Goal: Task Accomplishment & Management: Manage account settings

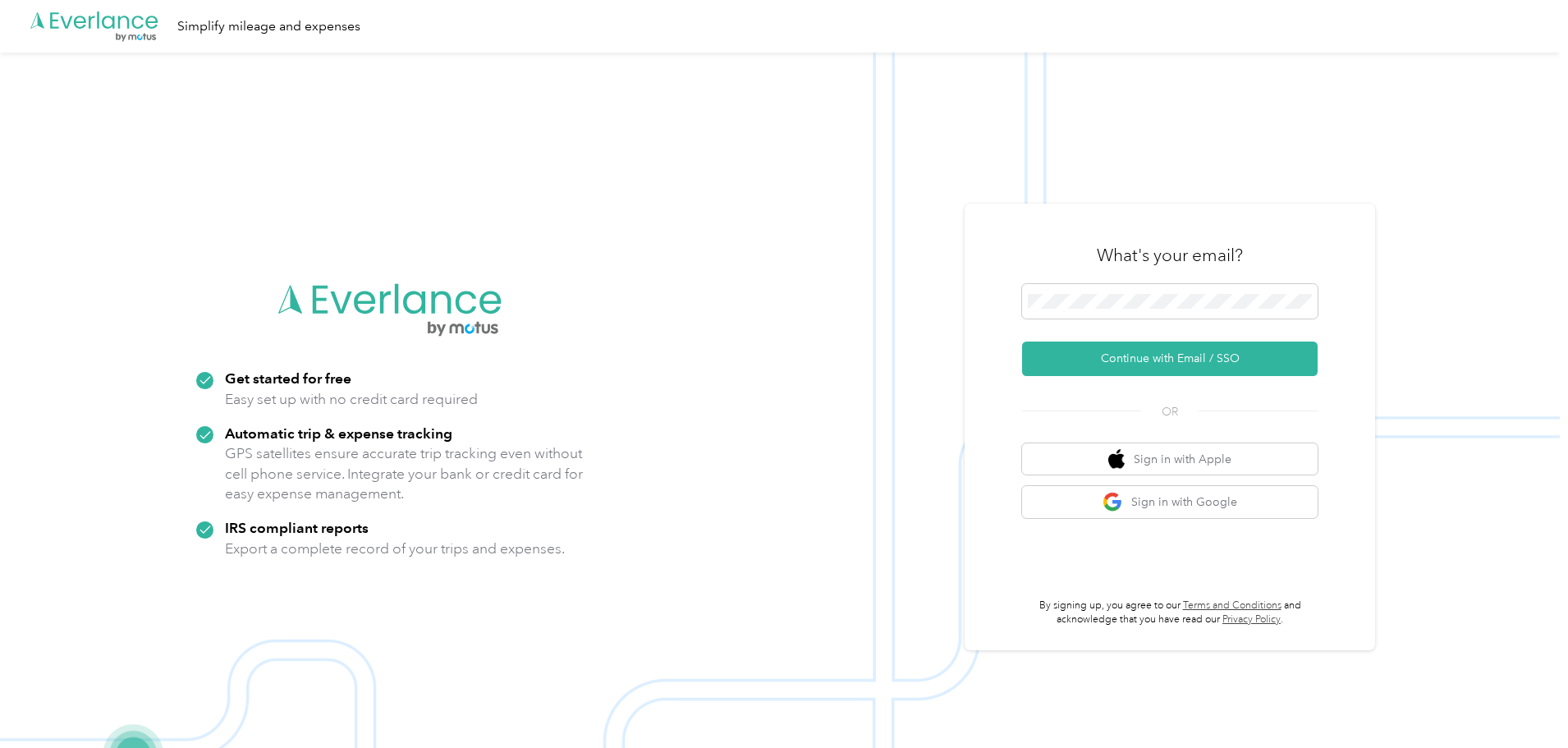
click at [982, 366] on div "What's your email? Continue with Email / SSO OR Sign in with Apple Sign in with…" at bounding box center [1170, 426] width 410 height 446
click at [1104, 345] on button "Continue with Email / SSO" at bounding box center [1169, 359] width 295 height 35
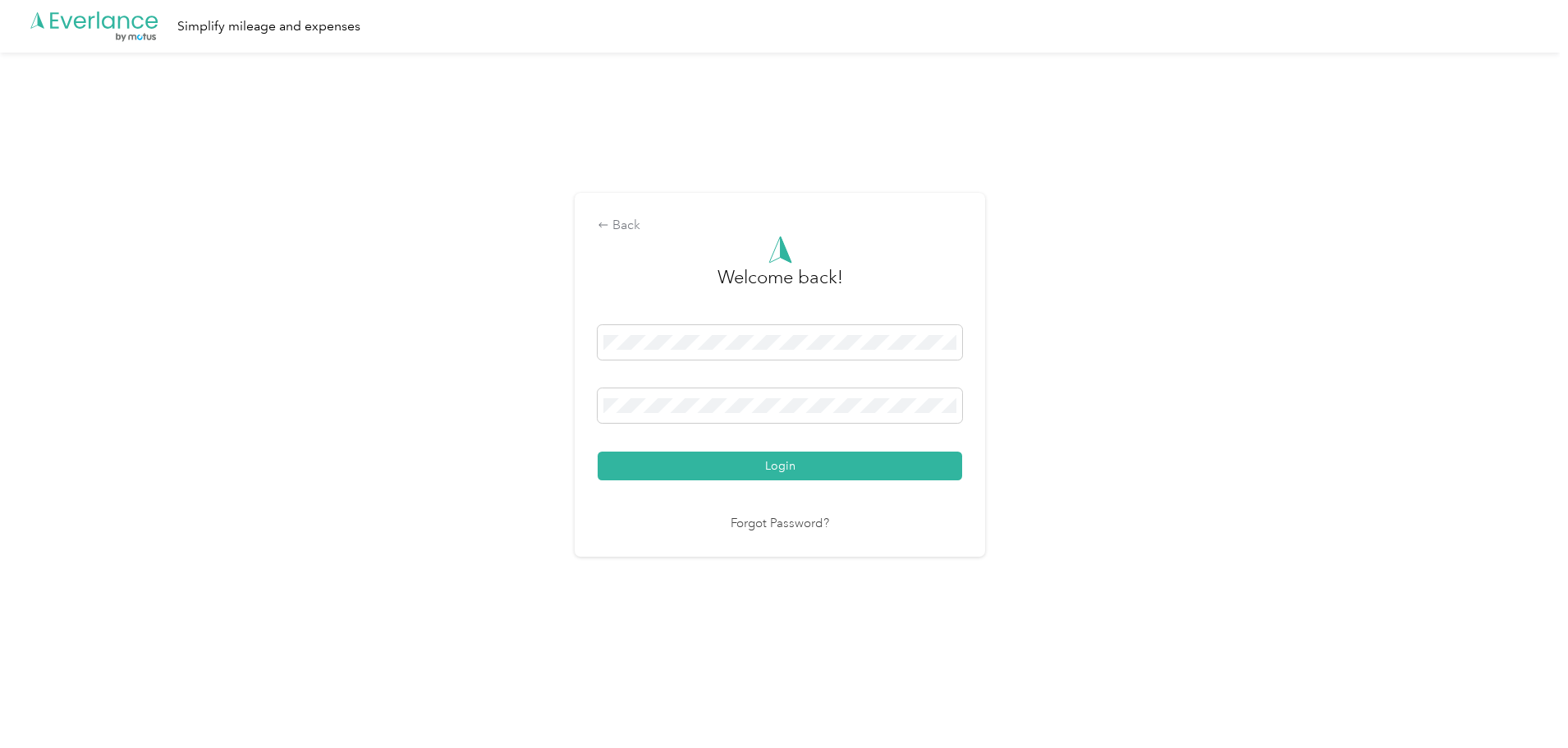
click at [597, 451] on button "Login" at bounding box center [779, 465] width 365 height 29
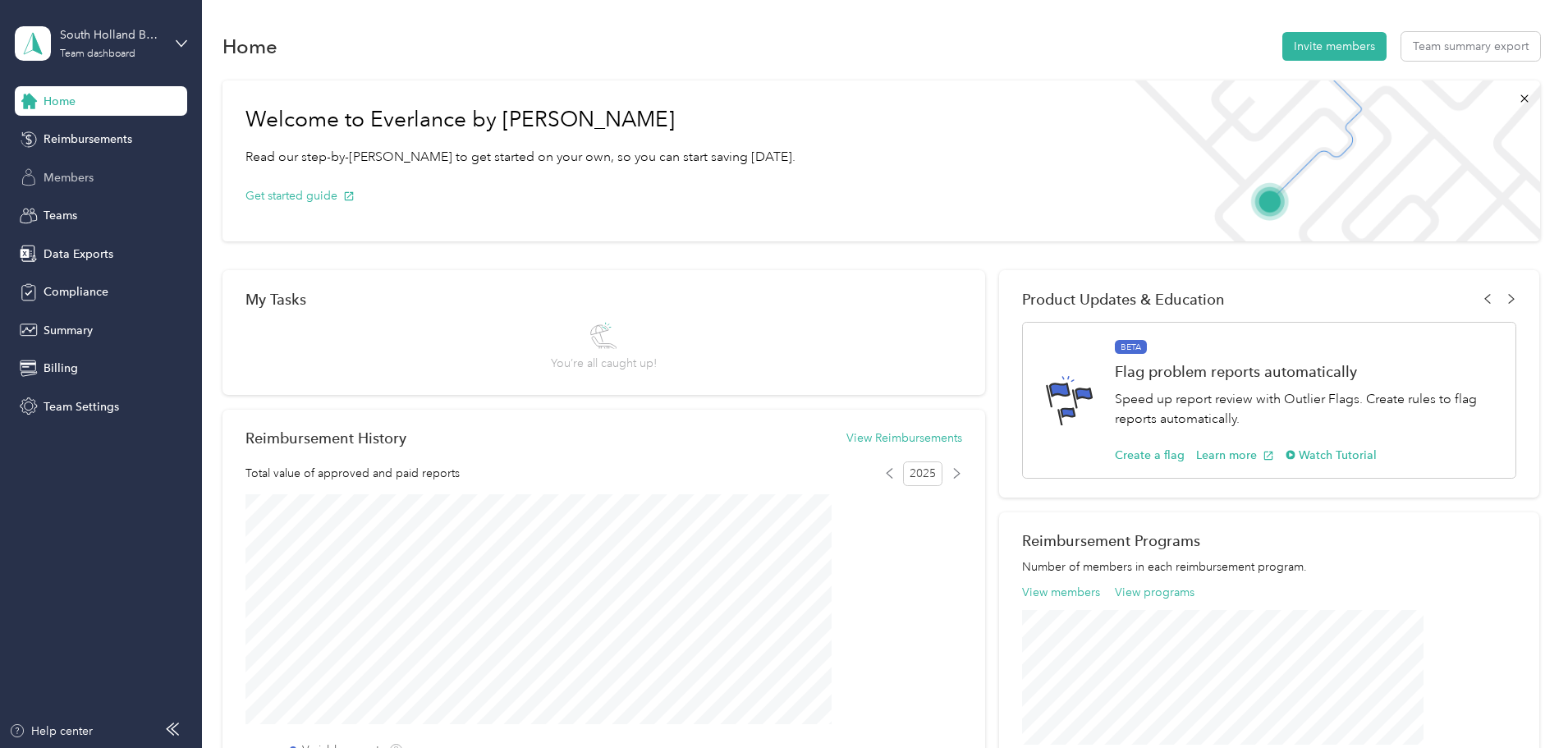
click at [95, 167] on div "Members" at bounding box center [100, 178] width 172 height 30
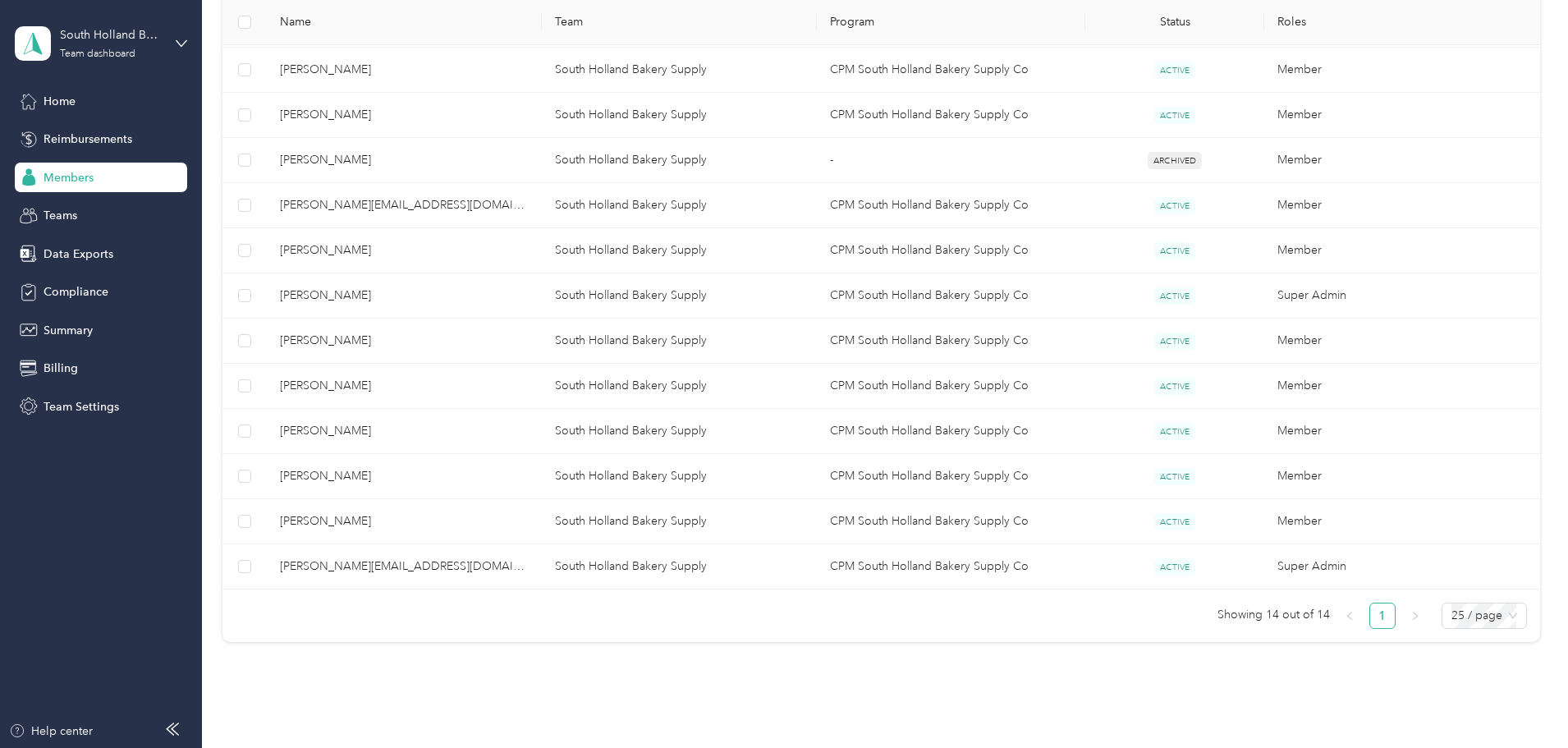
scroll to position [483, 0]
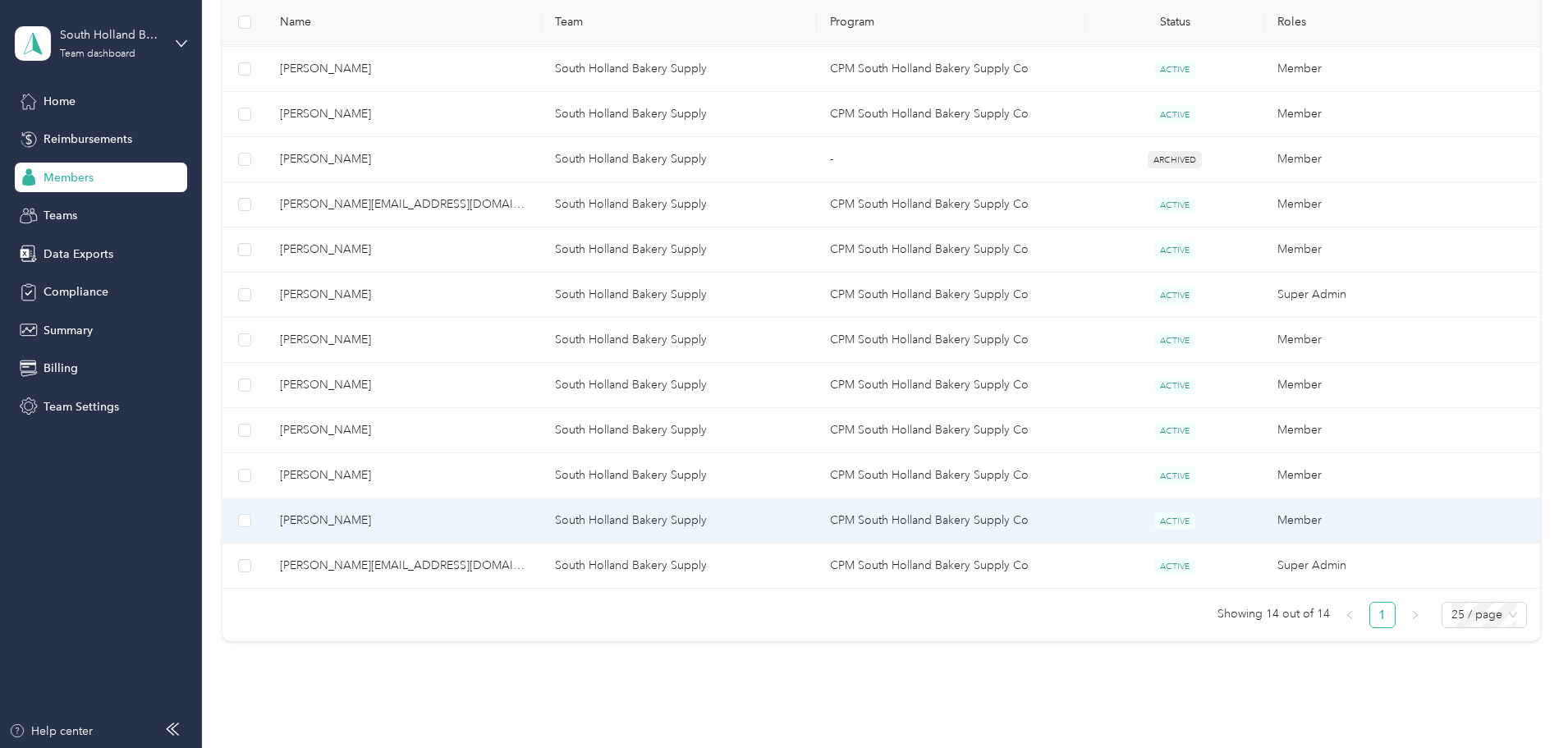
click at [729, 519] on td "South Holland Bakery Supply" at bounding box center [679, 520] width 275 height 45
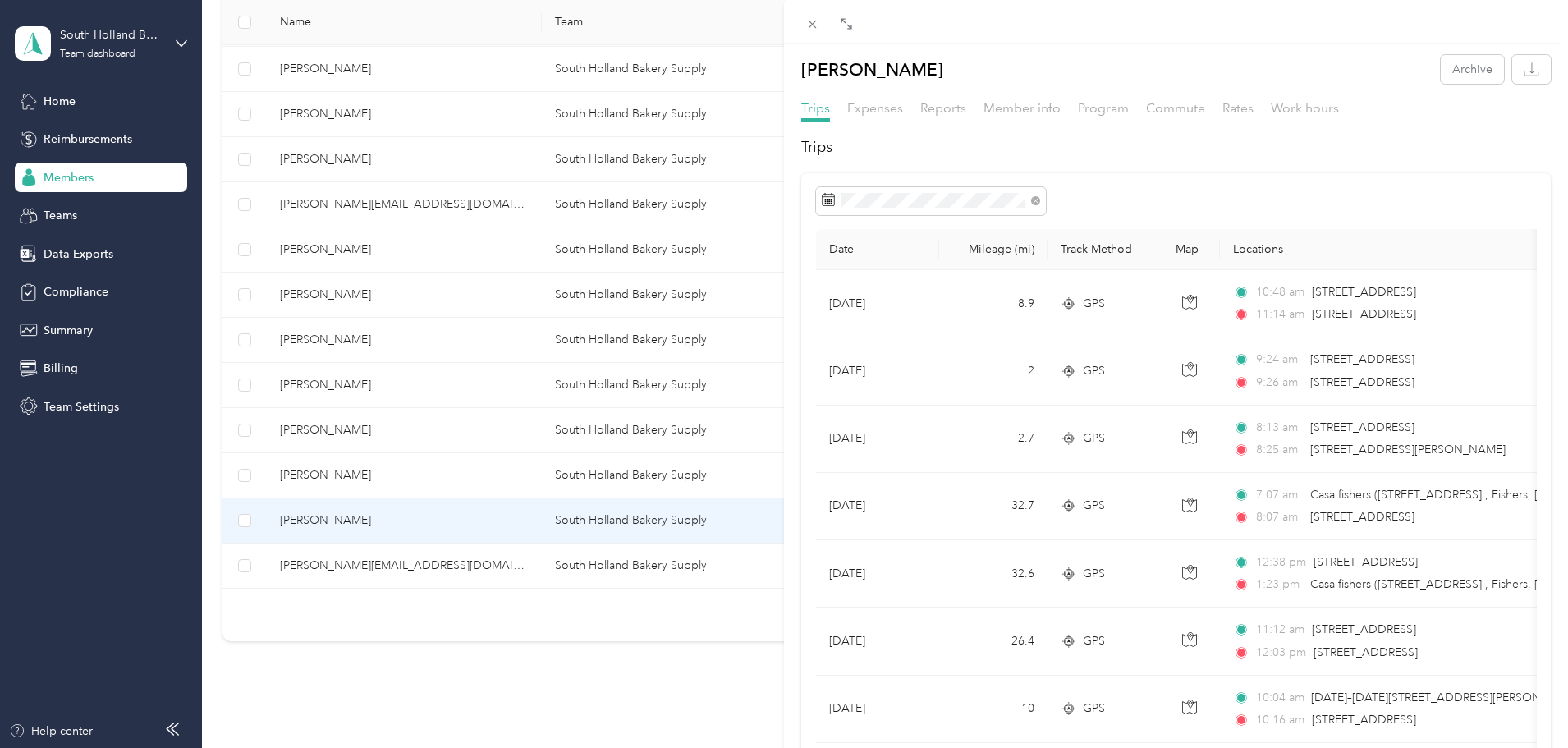
click at [425, 163] on div "[PERSON_NAME] Archive Trips Expenses Reports Member info Program Commute Rates …" at bounding box center [784, 374] width 1568 height 748
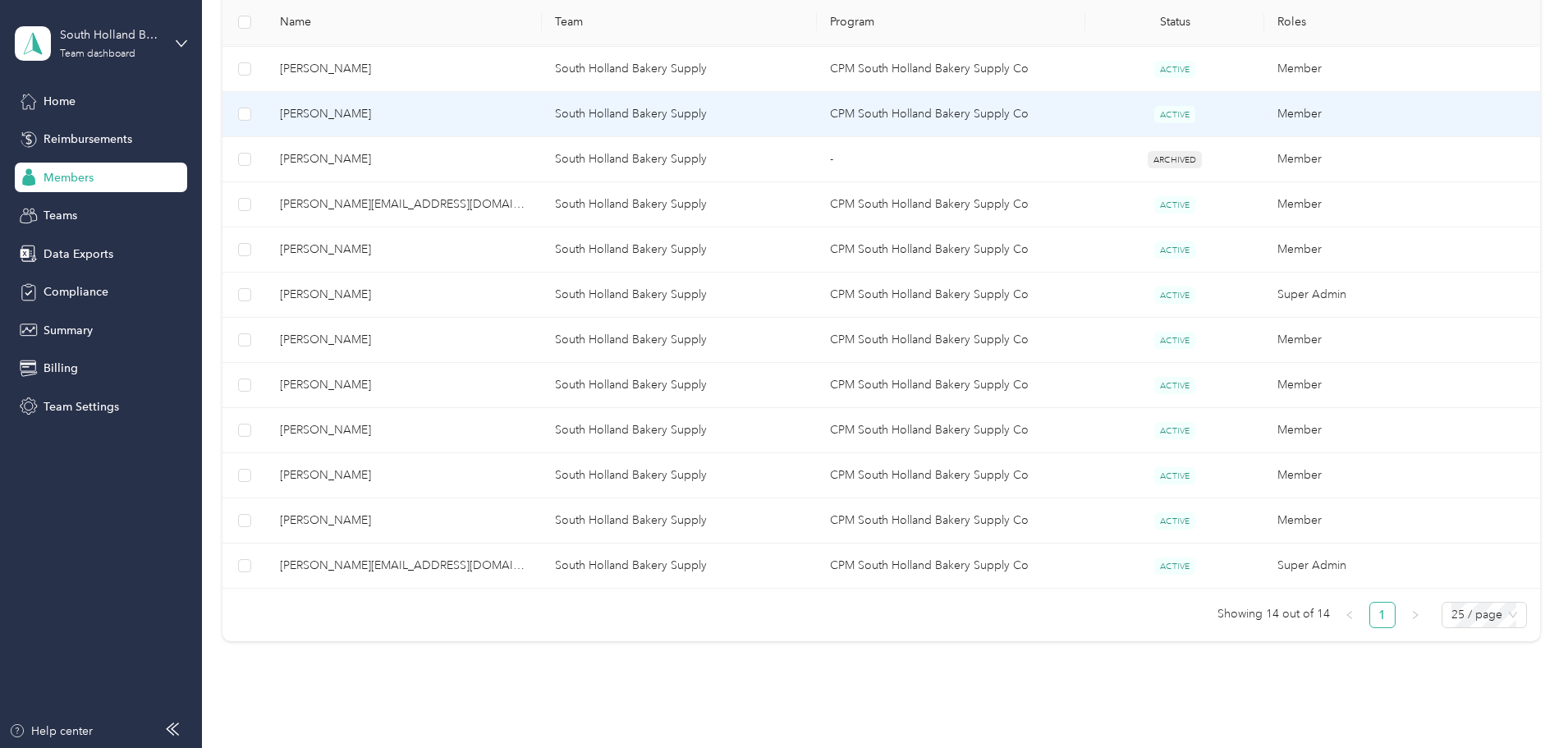
click at [436, 123] on td "[PERSON_NAME]" at bounding box center [403, 114] width 275 height 45
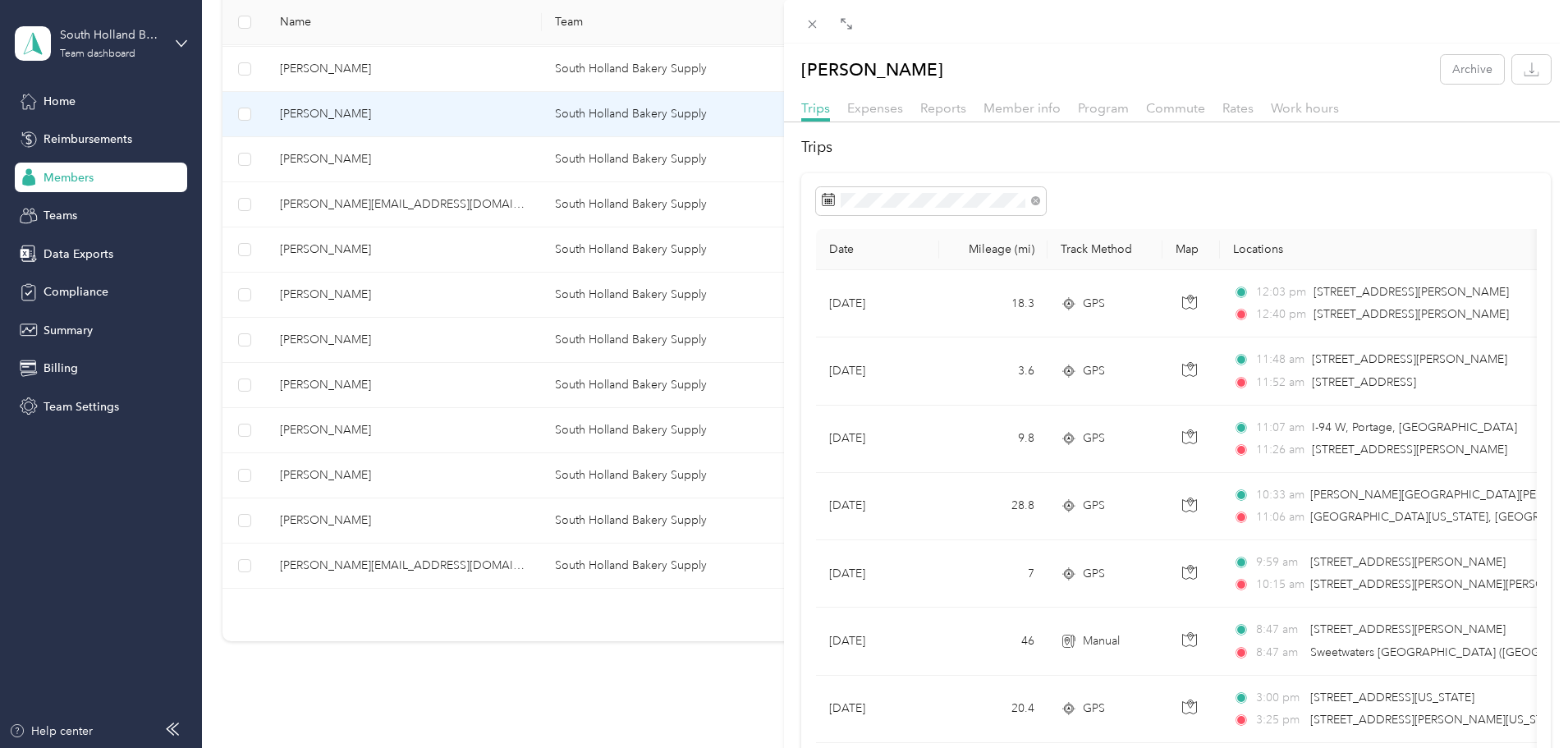
click at [284, 231] on div "[PERSON_NAME] Archive Trips Expenses Reports Member info Program Commute Rates …" at bounding box center [784, 374] width 1568 height 748
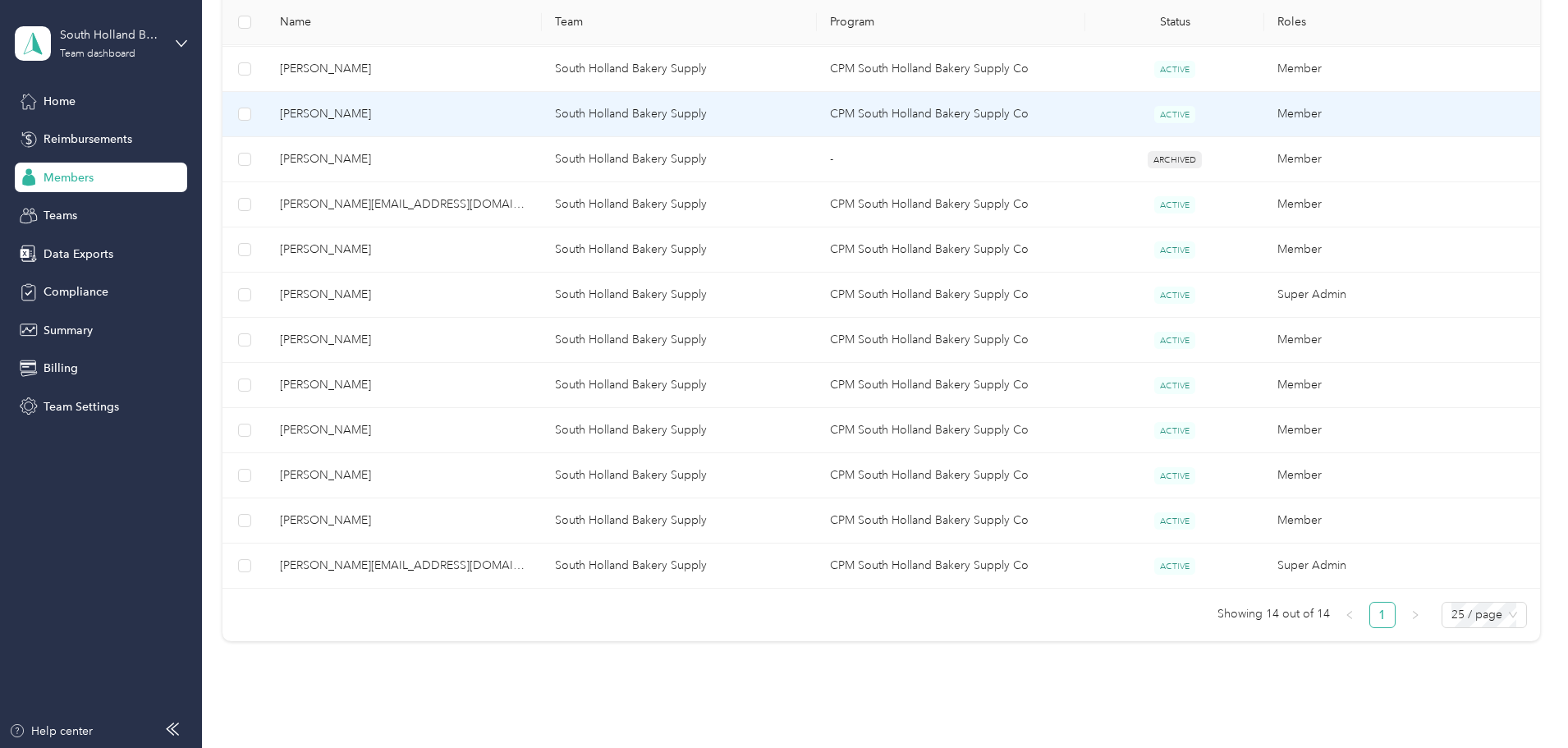
click at [436, 120] on span "[PERSON_NAME]" at bounding box center [404, 114] width 248 height 18
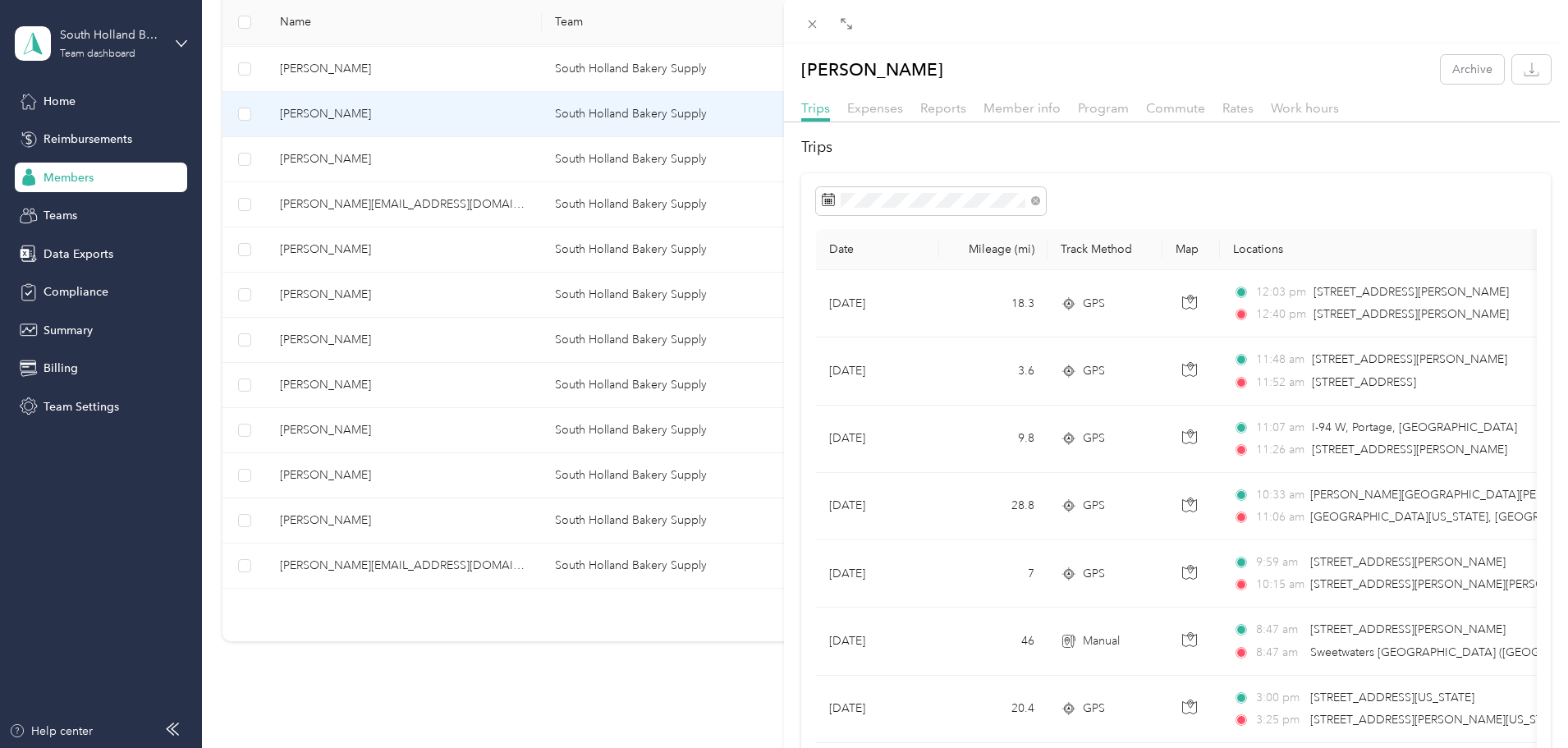
click at [747, 663] on div "[PERSON_NAME] Archive Trips Expenses Reports Member info Program Commute Rates …" at bounding box center [784, 374] width 1568 height 748
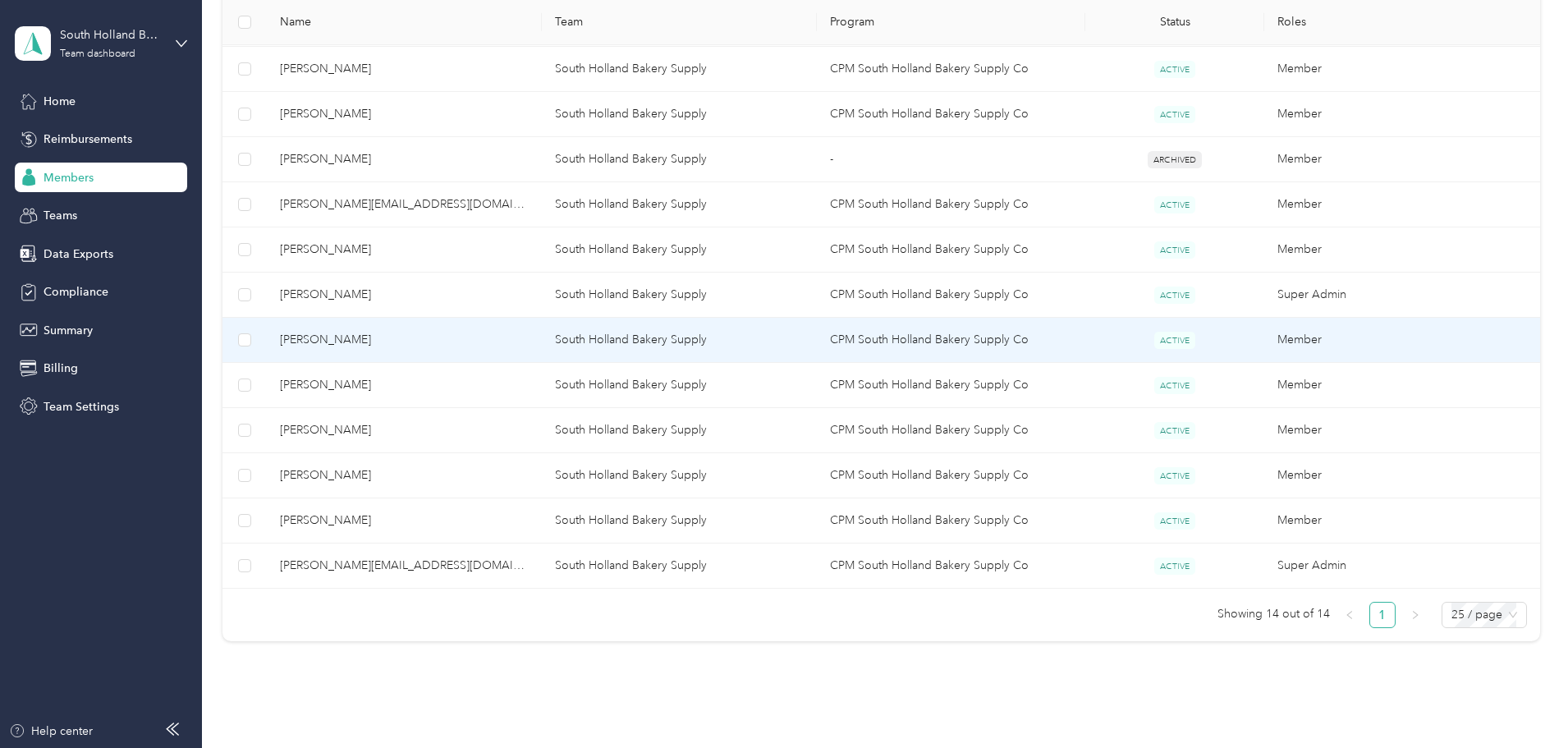
click at [495, 337] on span "[PERSON_NAME]" at bounding box center [404, 340] width 248 height 18
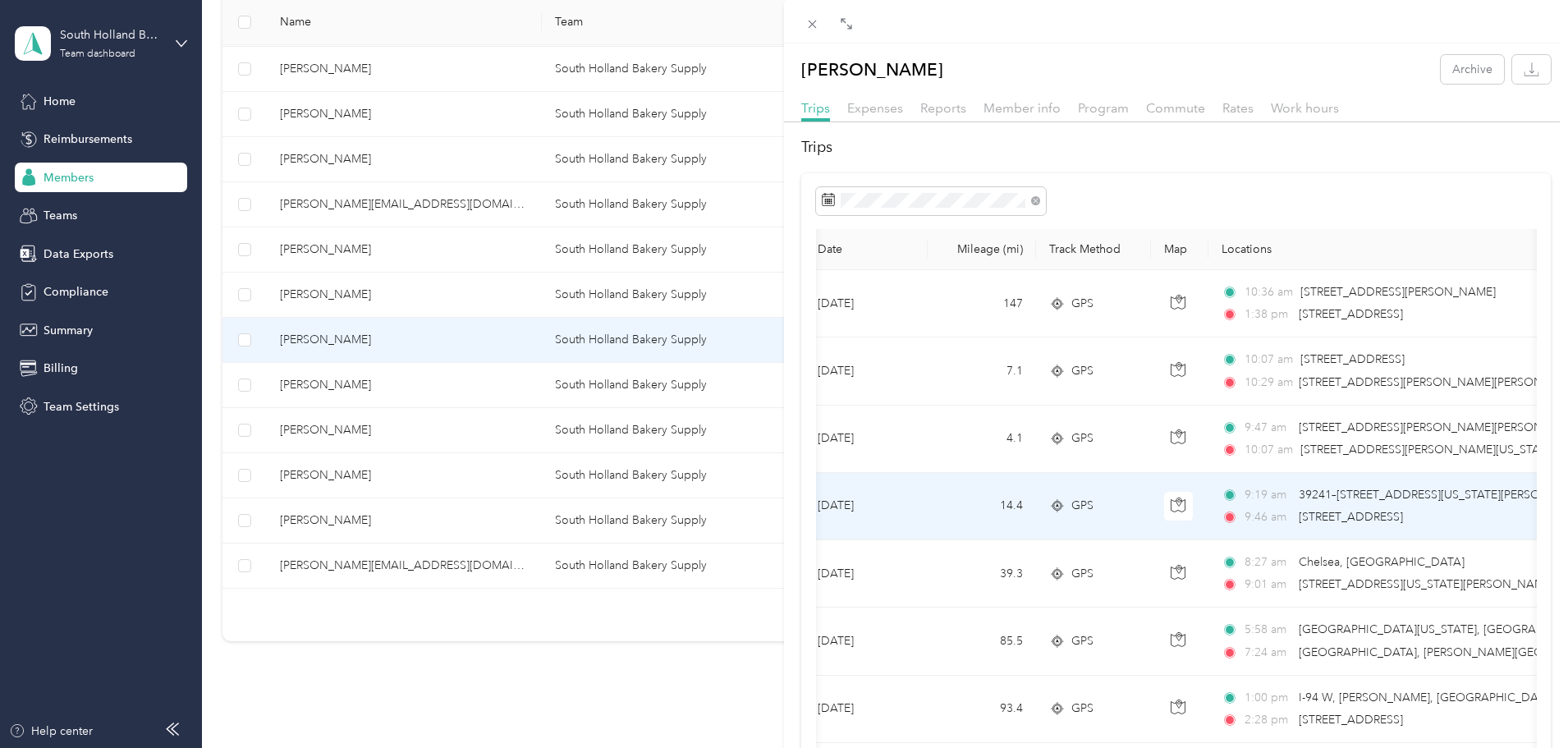
scroll to position [0, 12]
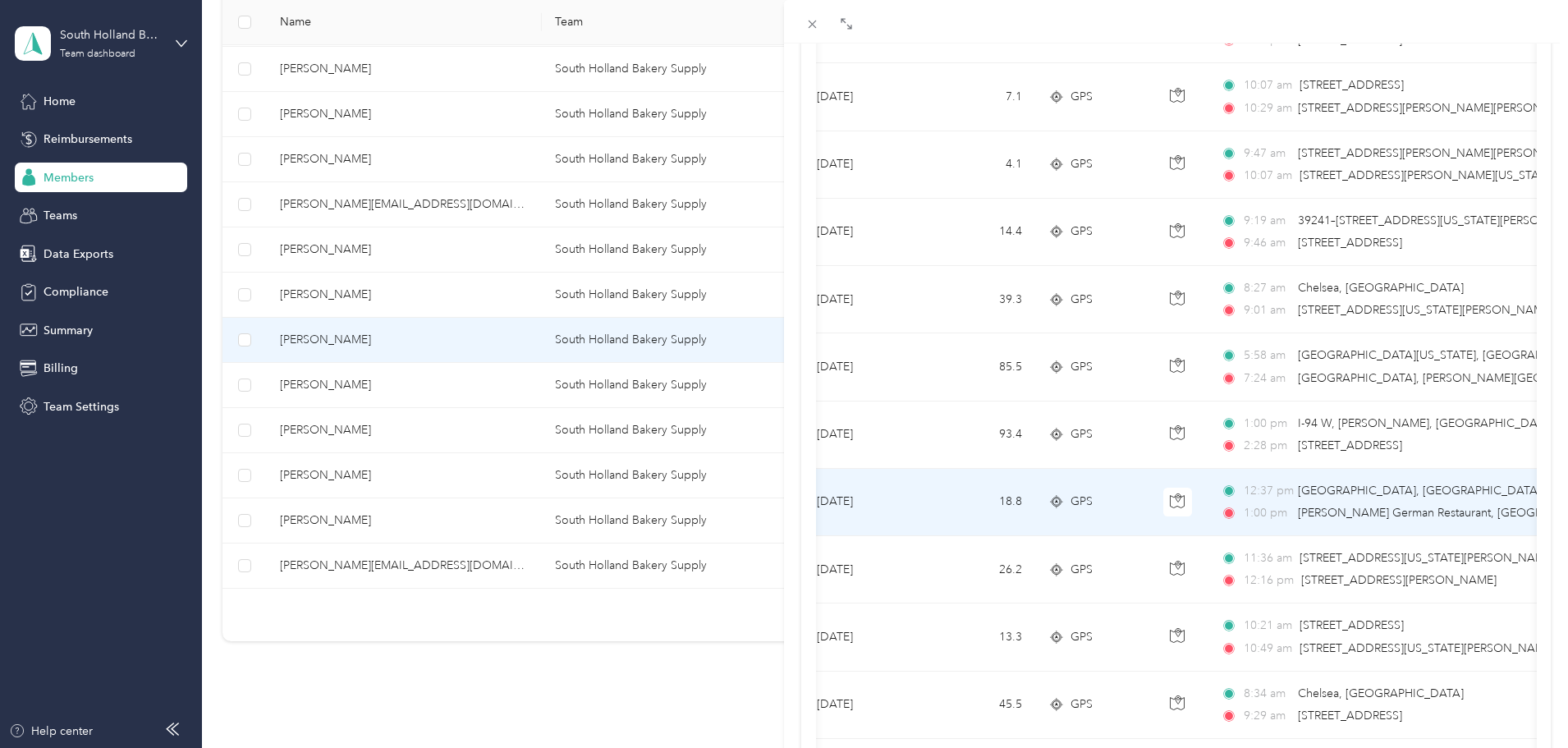
click at [907, 494] on td "[DATE]" at bounding box center [865, 503] width 123 height 68
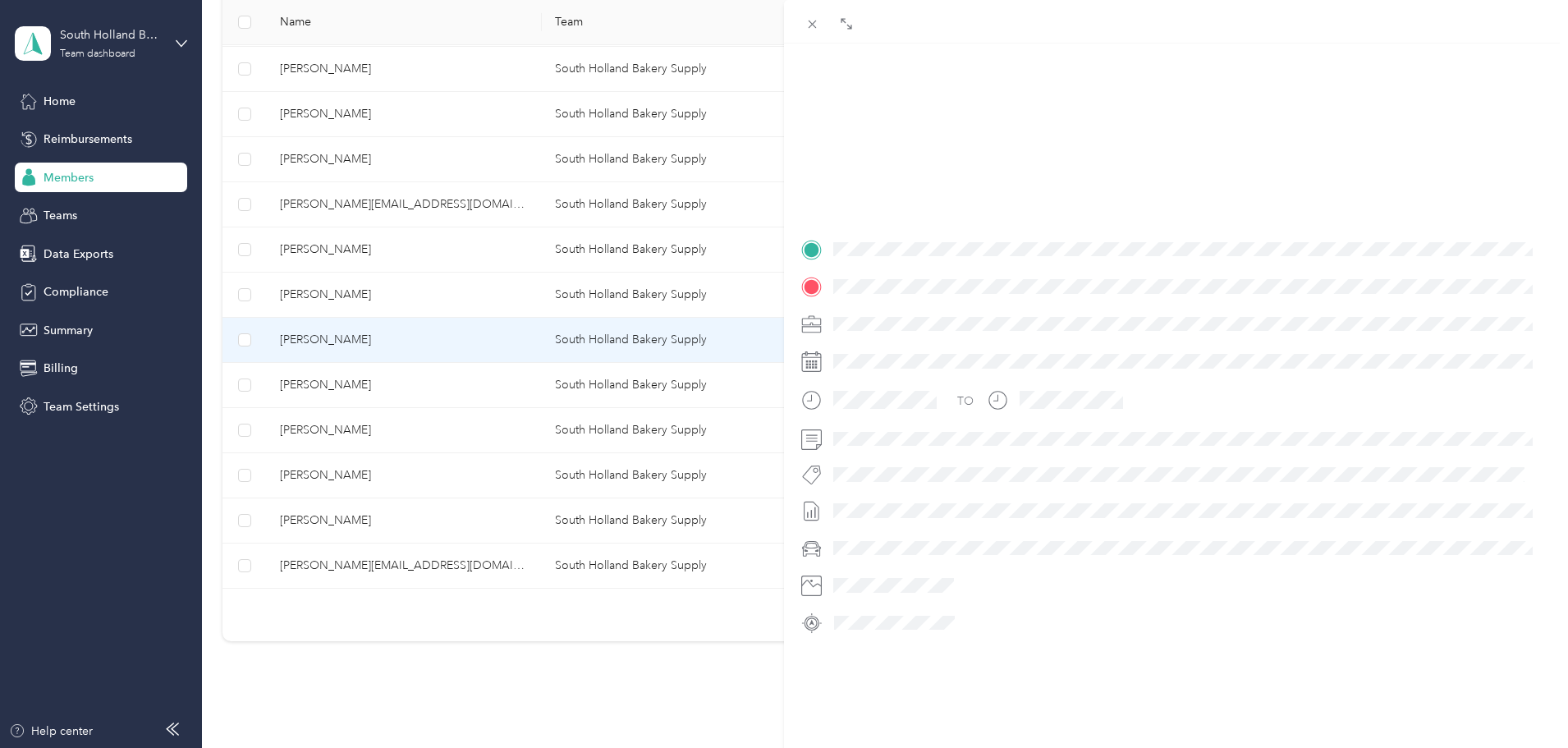
scroll to position [200, 0]
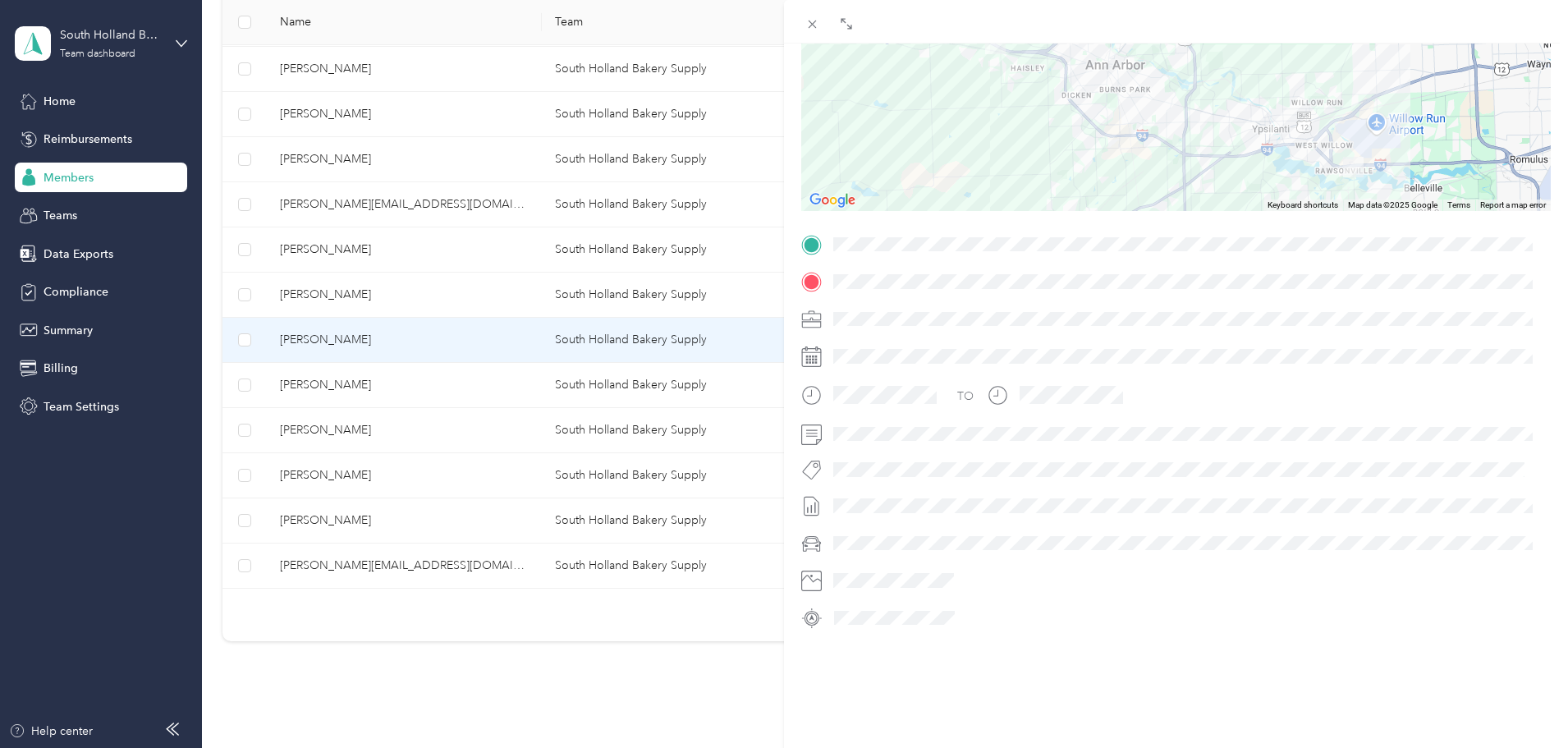
click at [522, 381] on div "BACK [PERSON_NAME] Trips Trip details Trip details This trip cannot be edited b…" at bounding box center [784, 374] width 1568 height 748
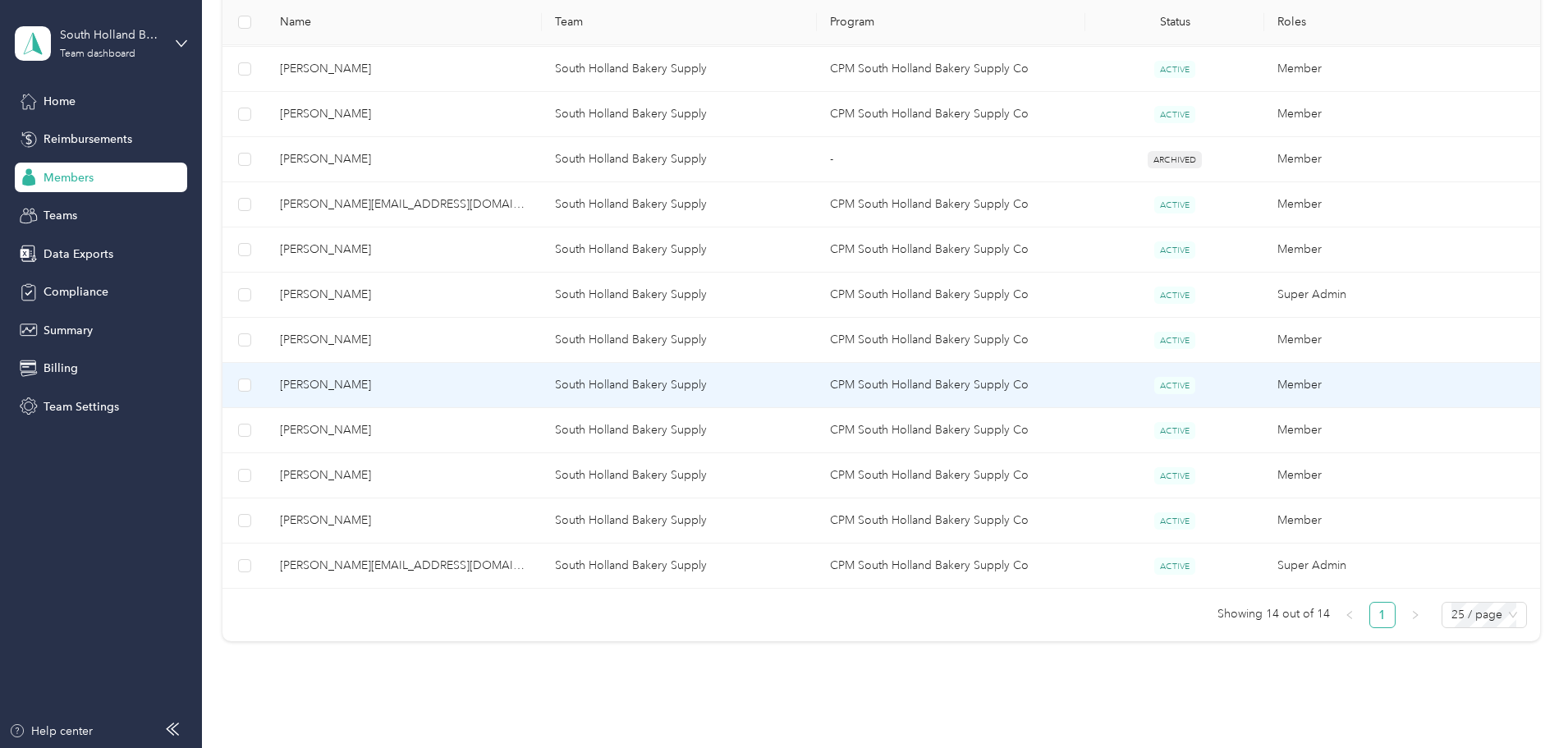
click at [522, 381] on span "[PERSON_NAME]" at bounding box center [404, 384] width 248 height 18
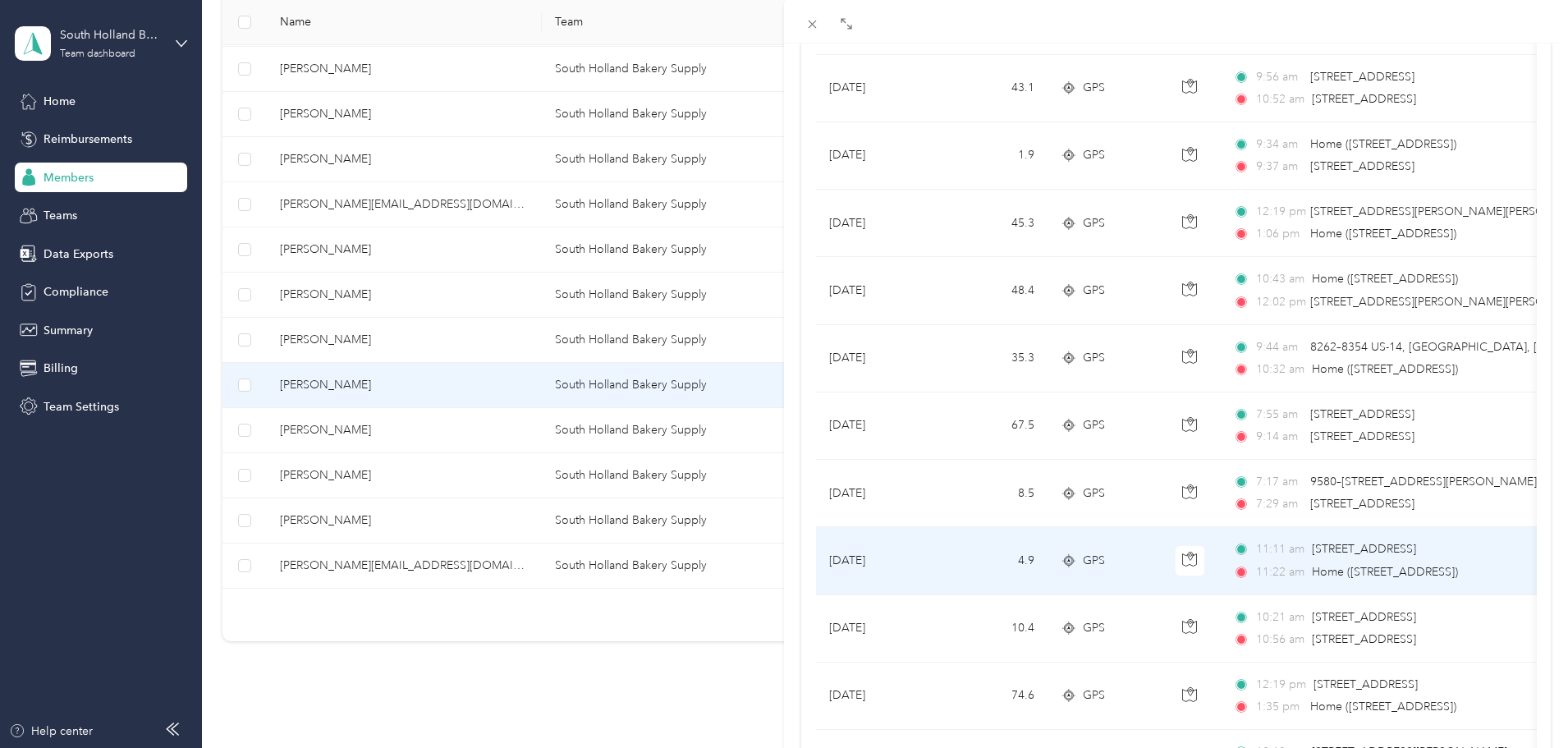
scroll to position [621, 0]
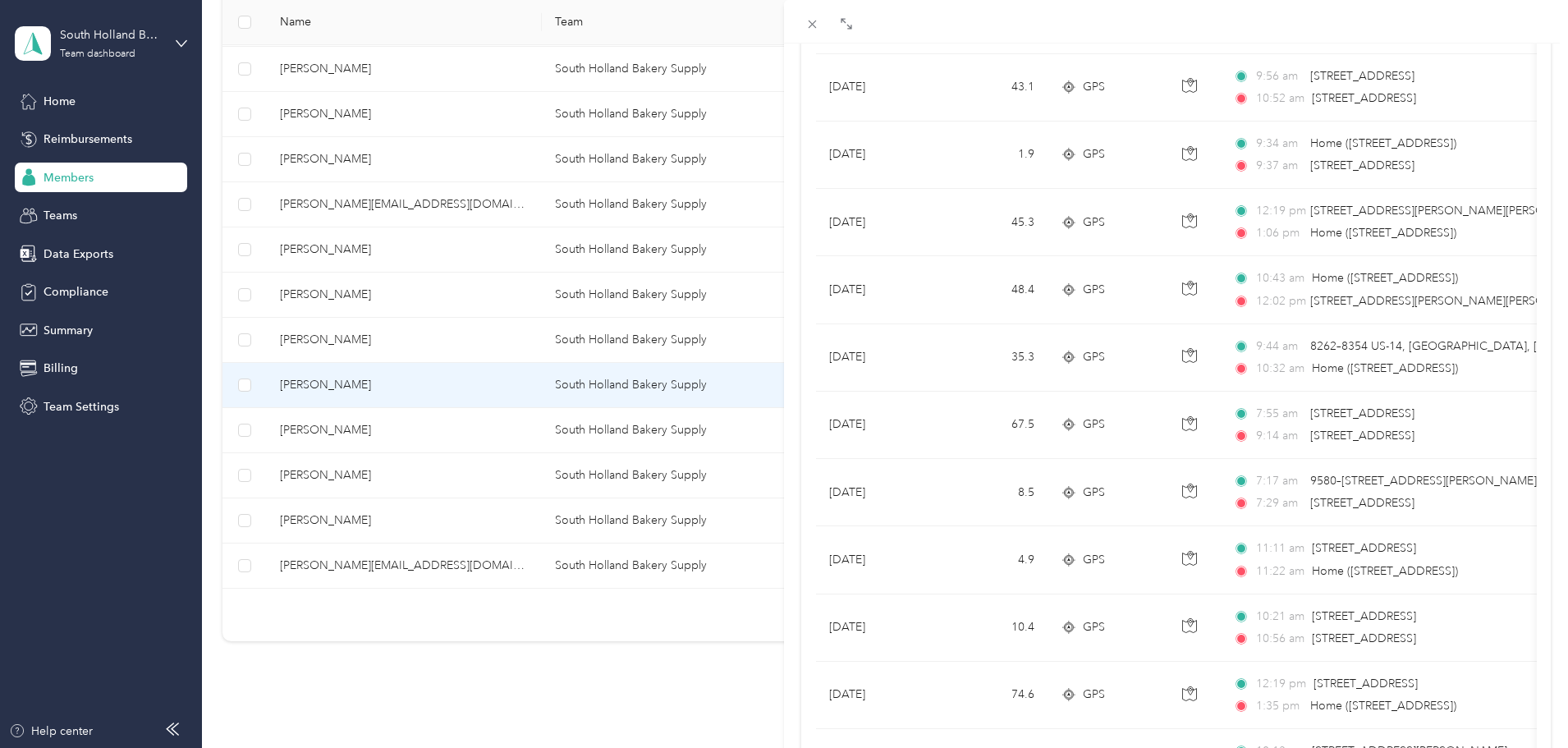
click at [428, 432] on div "[PERSON_NAME] Archive Trips Expenses Reports Member info Program Commute Rates …" at bounding box center [784, 374] width 1568 height 748
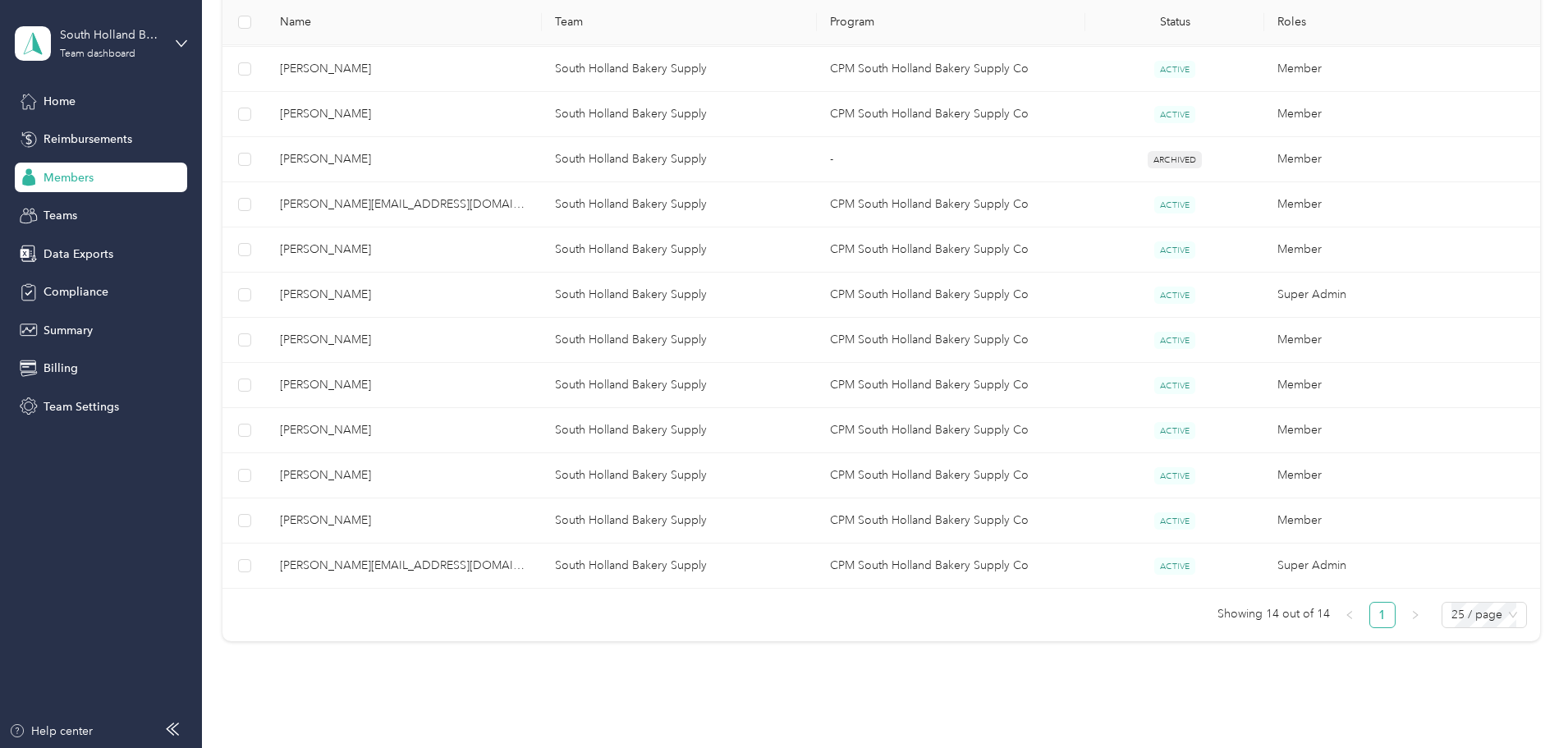
scroll to position [79, 0]
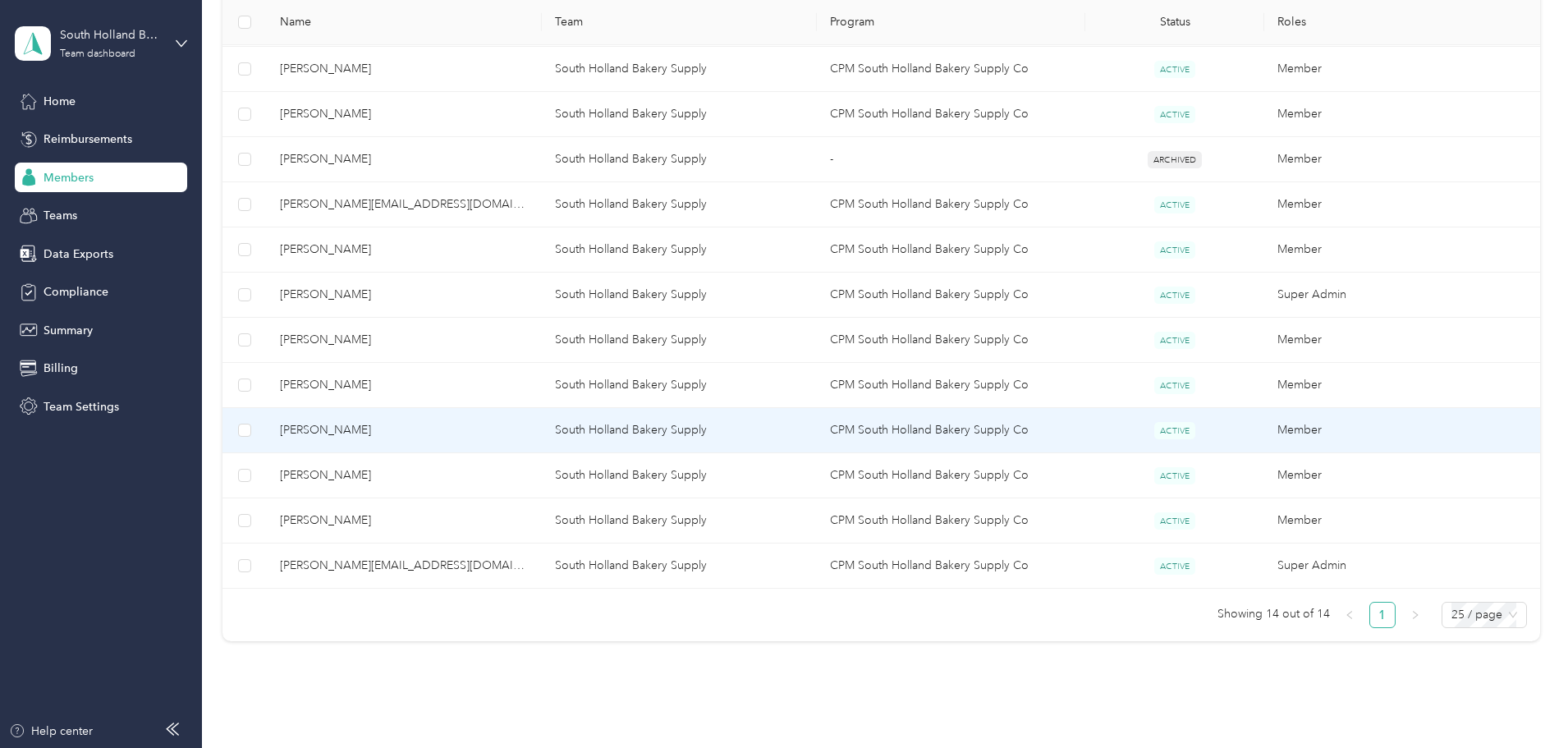
click at [428, 432] on span "[PERSON_NAME]" at bounding box center [404, 430] width 248 height 18
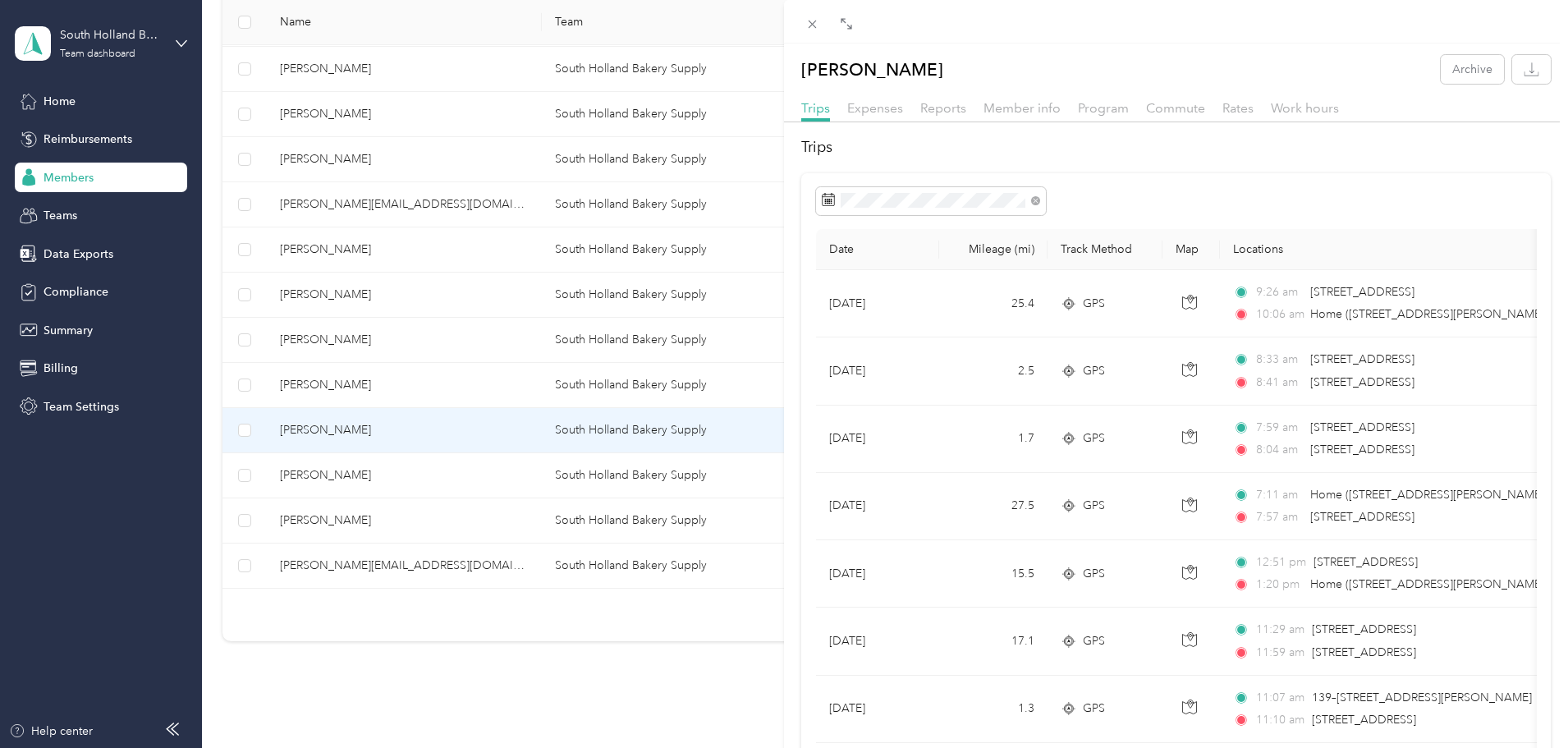
click at [428, 432] on div "[PERSON_NAME] Archive Trips Expenses Reports Member info Program Commute Rates …" at bounding box center [784, 374] width 1568 height 748
